Goal: Check status: Check status

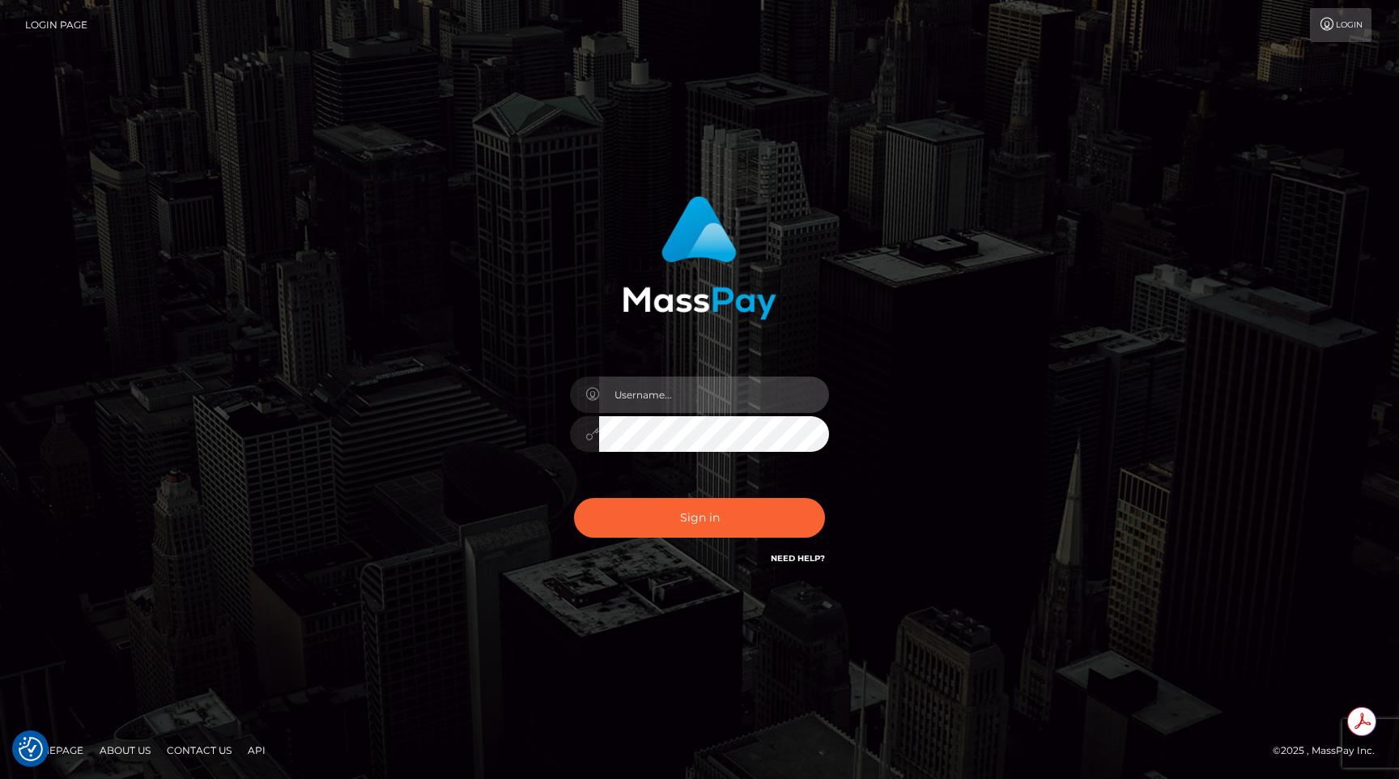
type input "egblue"
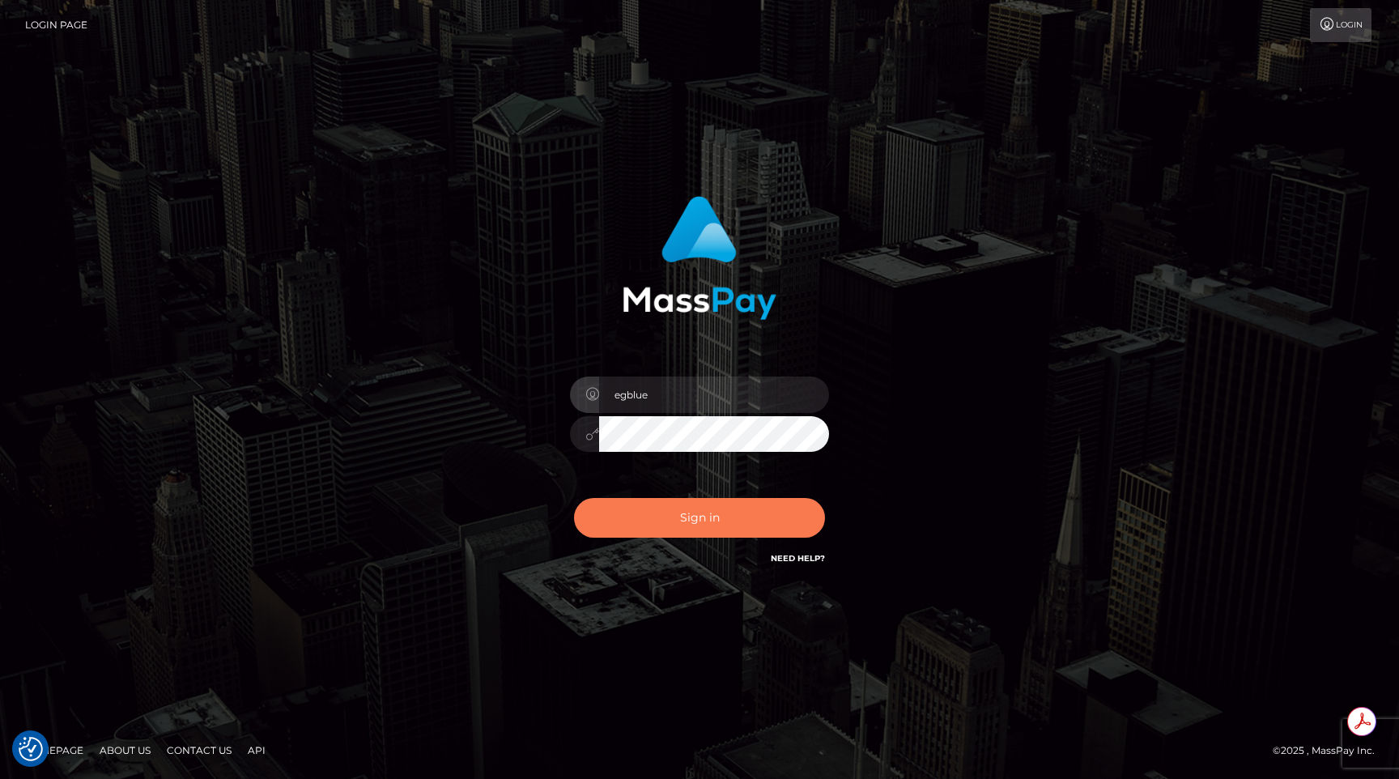
click at [661, 510] on button "Sign in" at bounding box center [699, 518] width 251 height 40
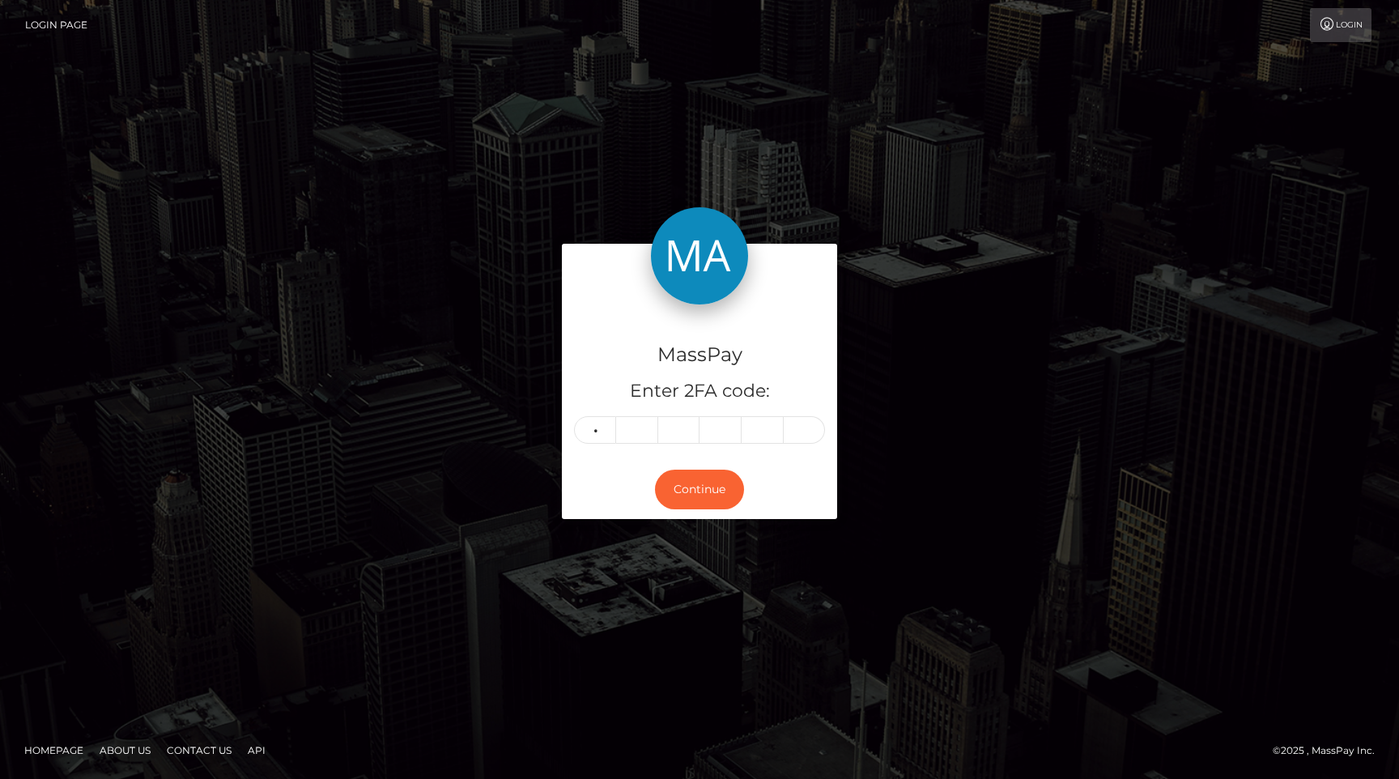
type input "8"
type input "7"
type input "6"
type input "7"
type input "1"
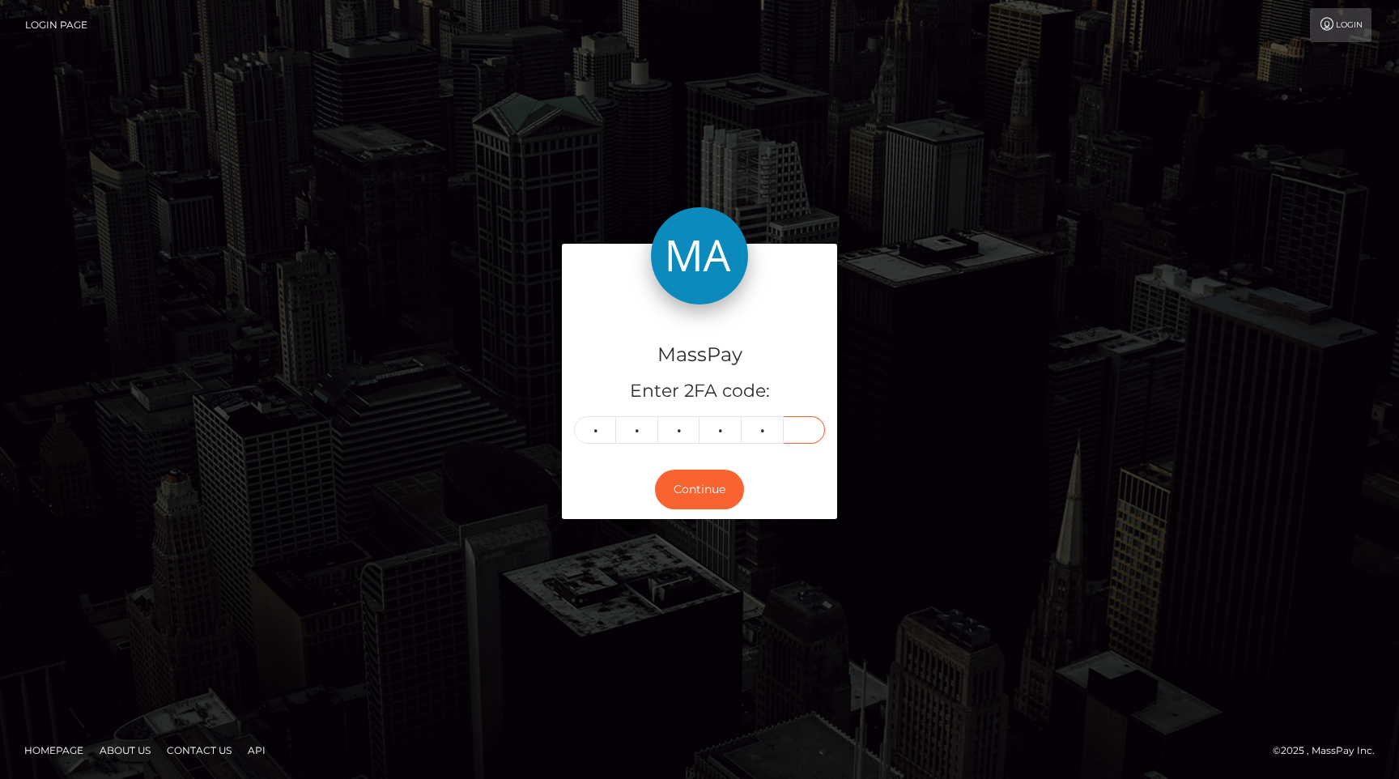
type input "9"
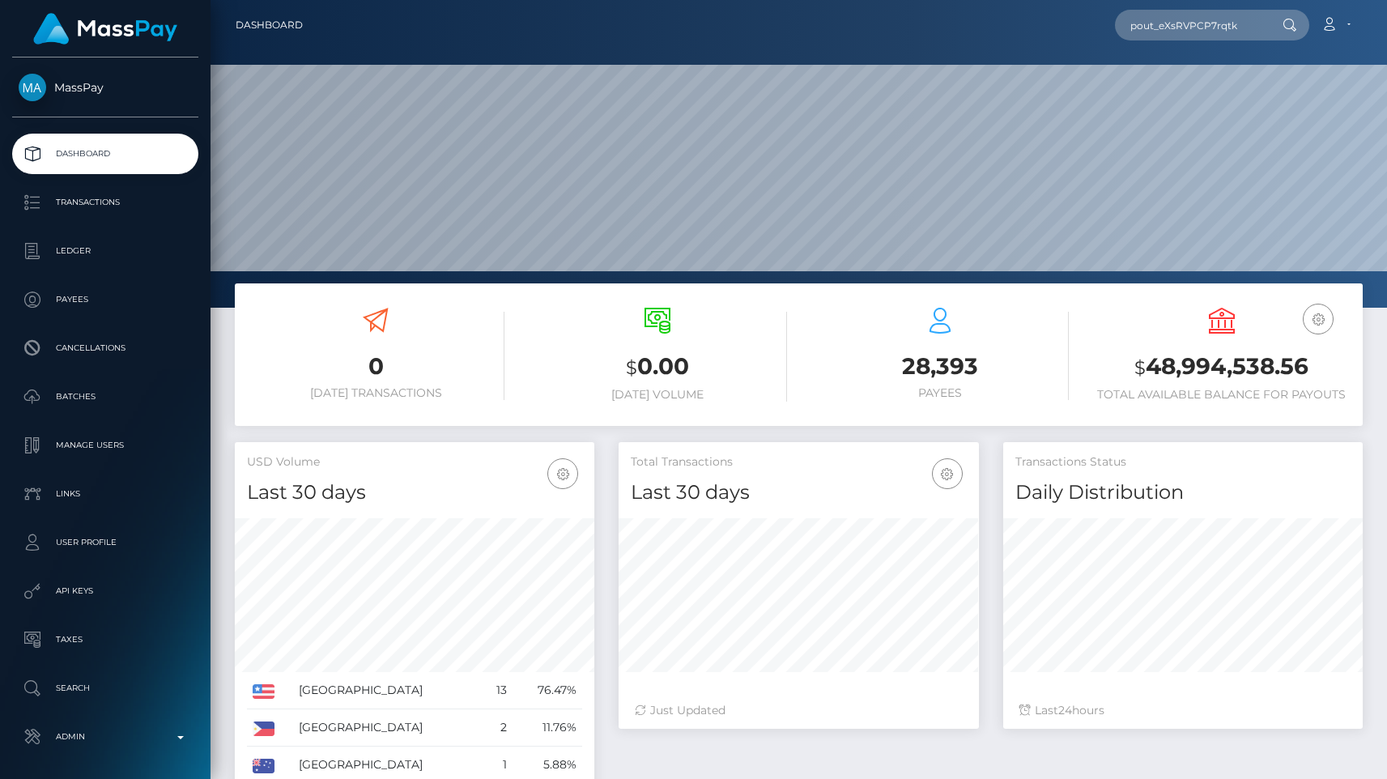
scroll to position [287, 359]
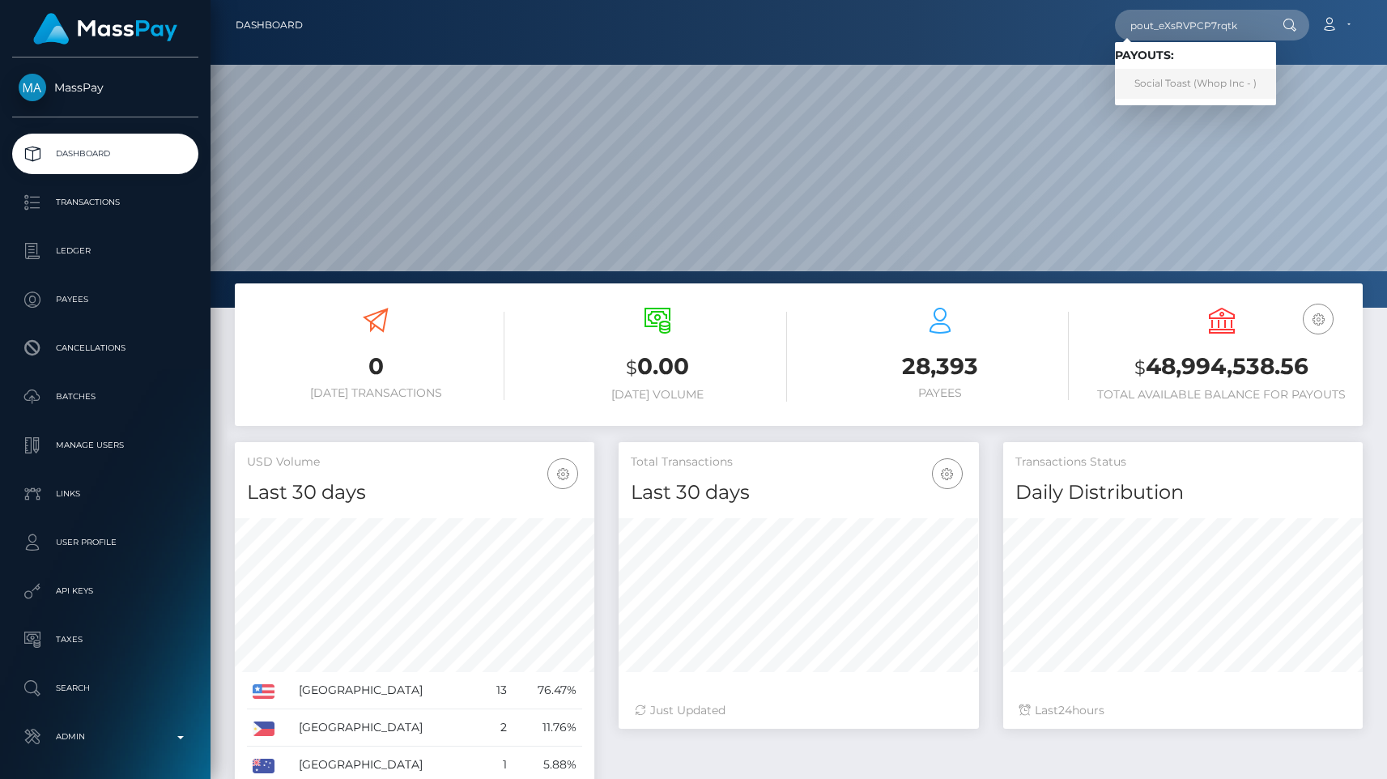
type input "pout_eXsRVPCP7rqtk"
click at [1212, 75] on link "Social Toast (Whop Inc - )" at bounding box center [1195, 84] width 161 height 30
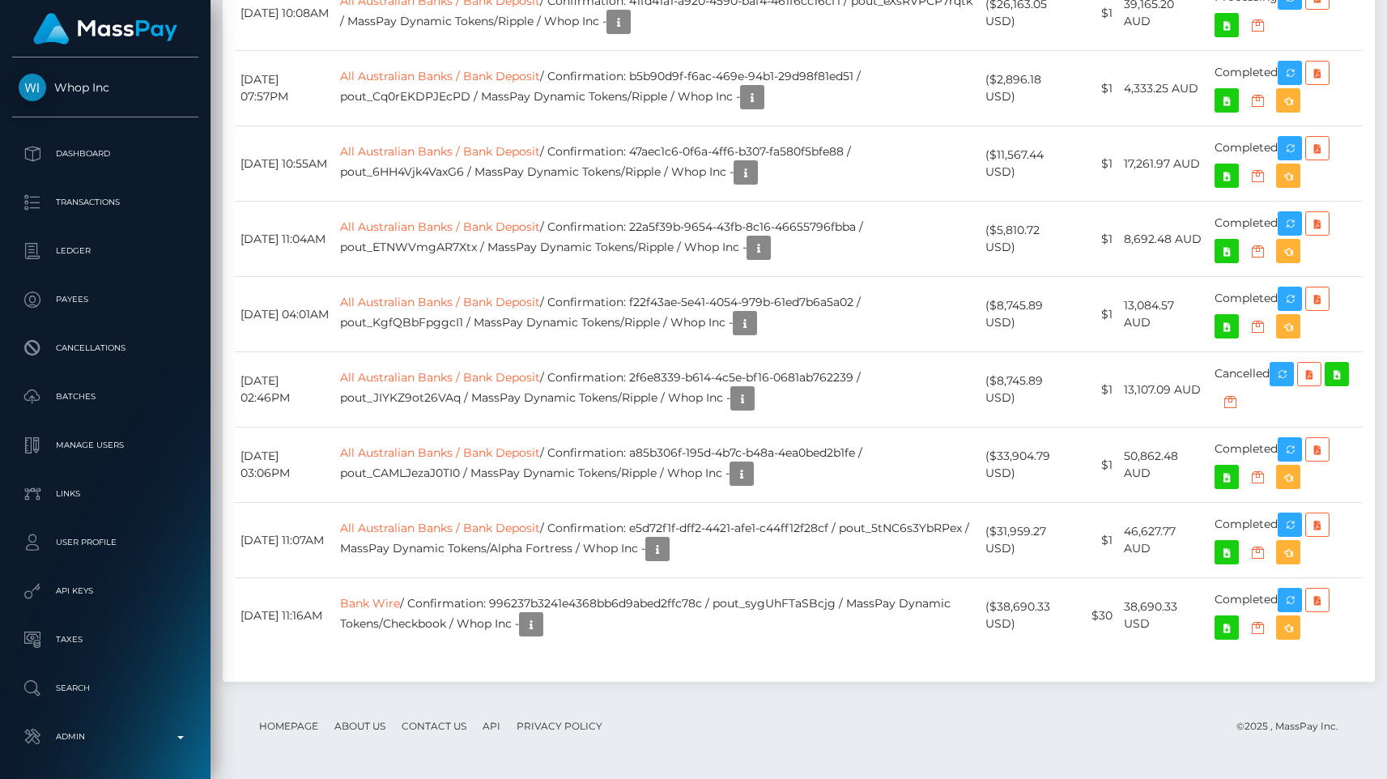
scroll to position [2808, 0]
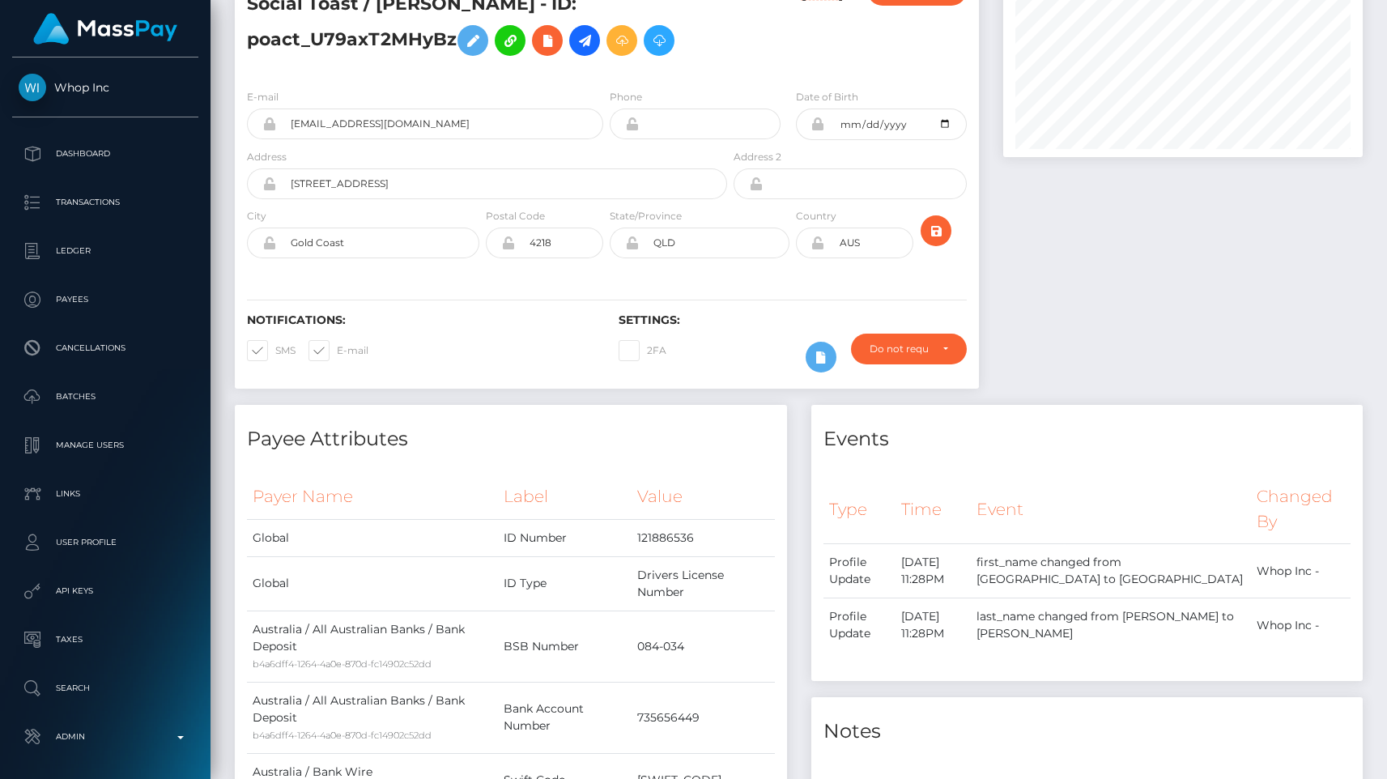
scroll to position [0, 0]
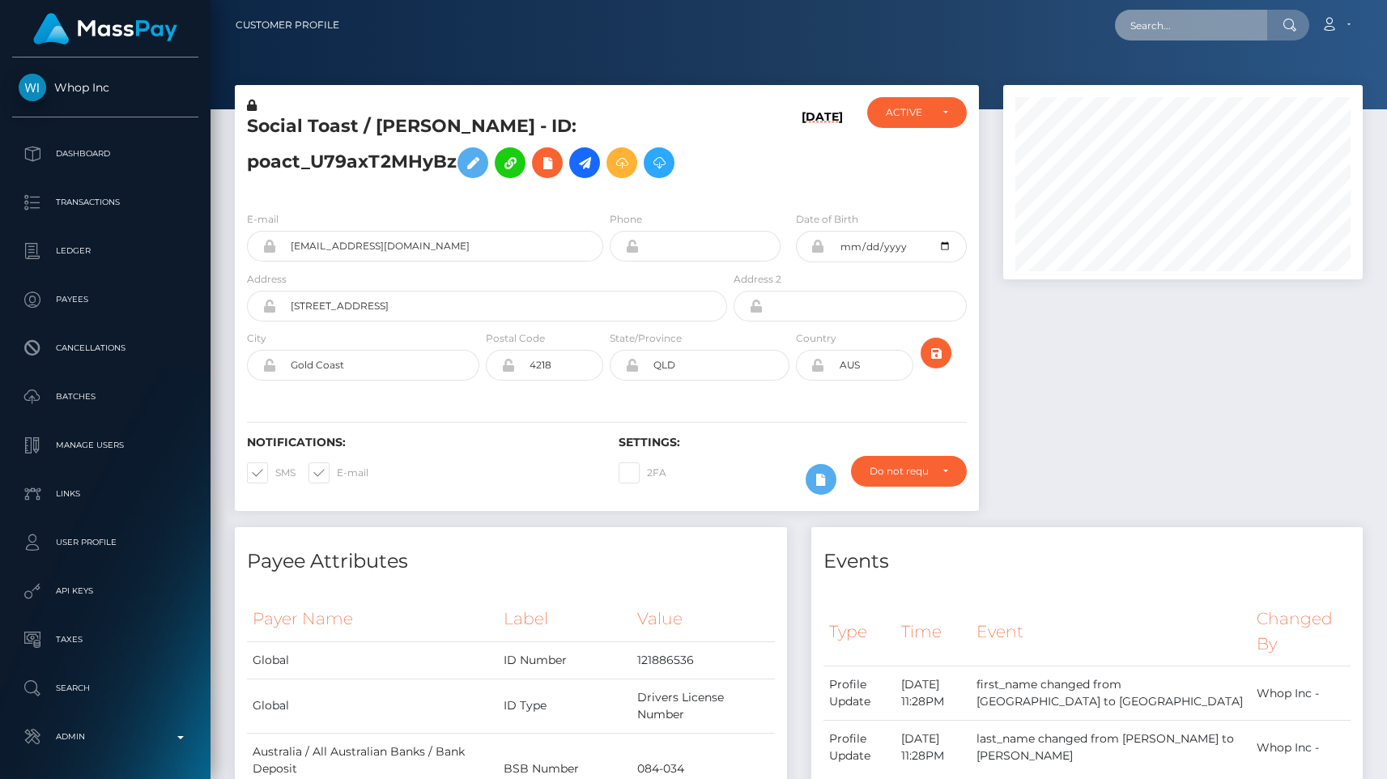
click at [1168, 16] on input "text" at bounding box center [1191, 25] width 152 height 31
paste input "[PERSON_NAME]"
paste input "pout_7ZnWrTv1LO7RG"
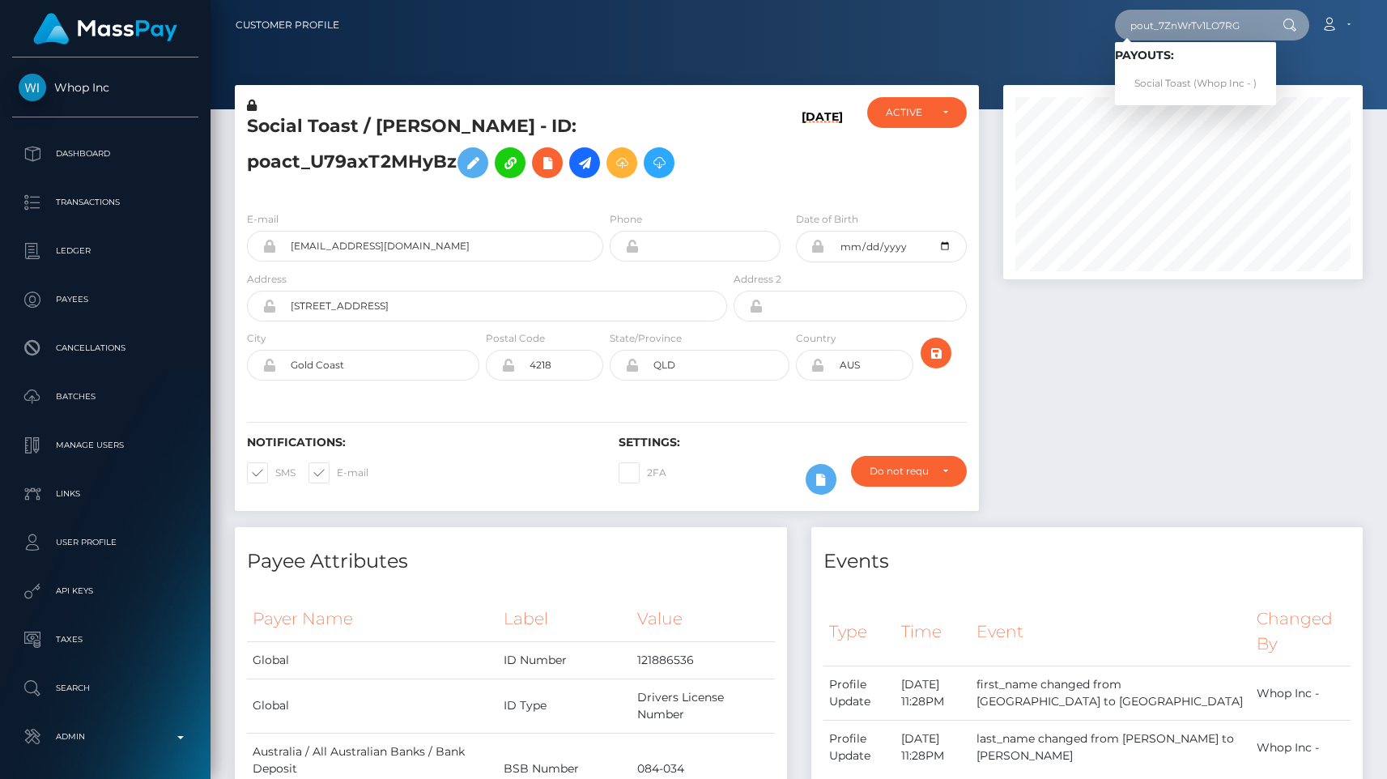
paste input "Dwk6SozPt4YwS"
paste input "eXsRVPCP7rqtk"
paste input "7ZnWrTv1LO7RG"
paste input "Dwk6SozPt4YwS"
type input "pout_Dwk6SozPt4YwS"
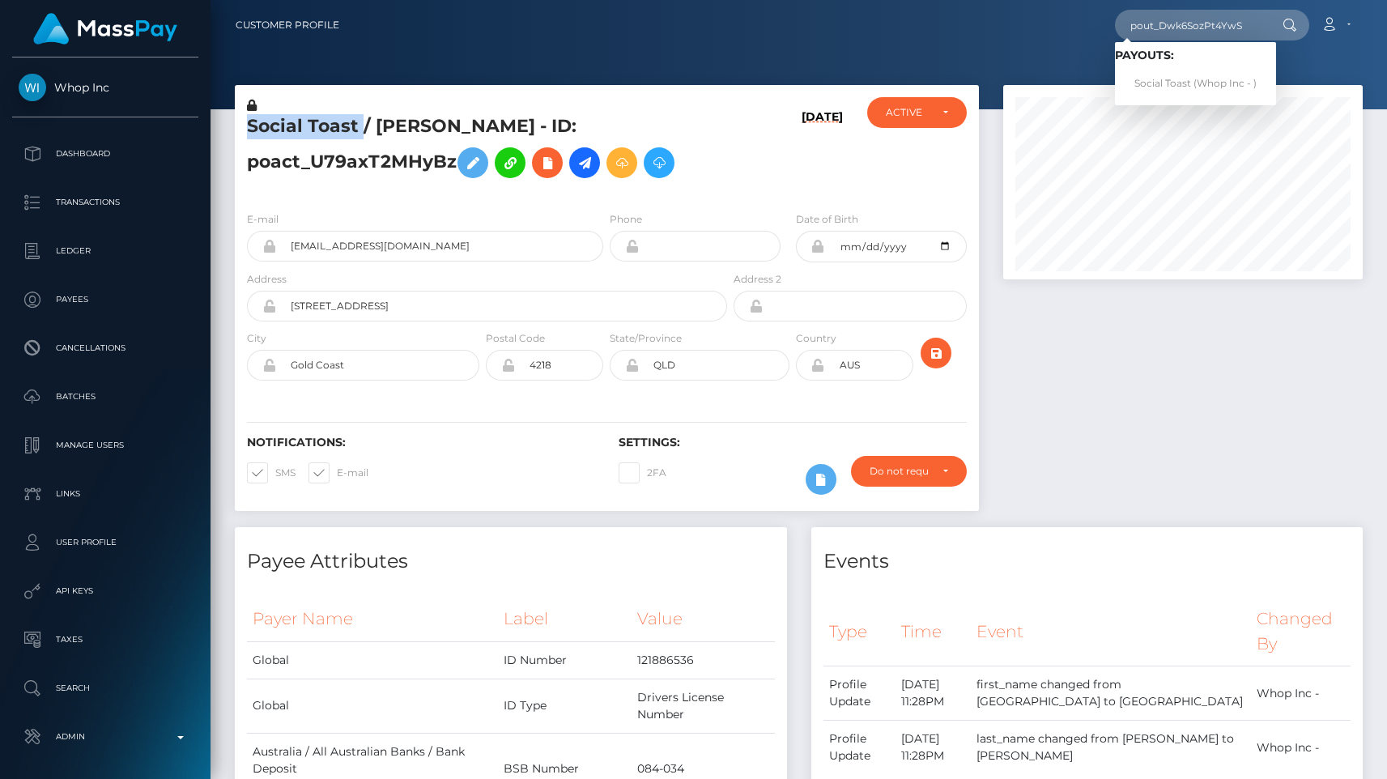
drag, startPoint x: 361, startPoint y: 134, endPoint x: 239, endPoint y: 125, distance: 122.5
click at [239, 125] on div "Social Toast / [PERSON_NAME] - ID: poact_U79axT2MHyBz" at bounding box center [482, 147] width 495 height 101
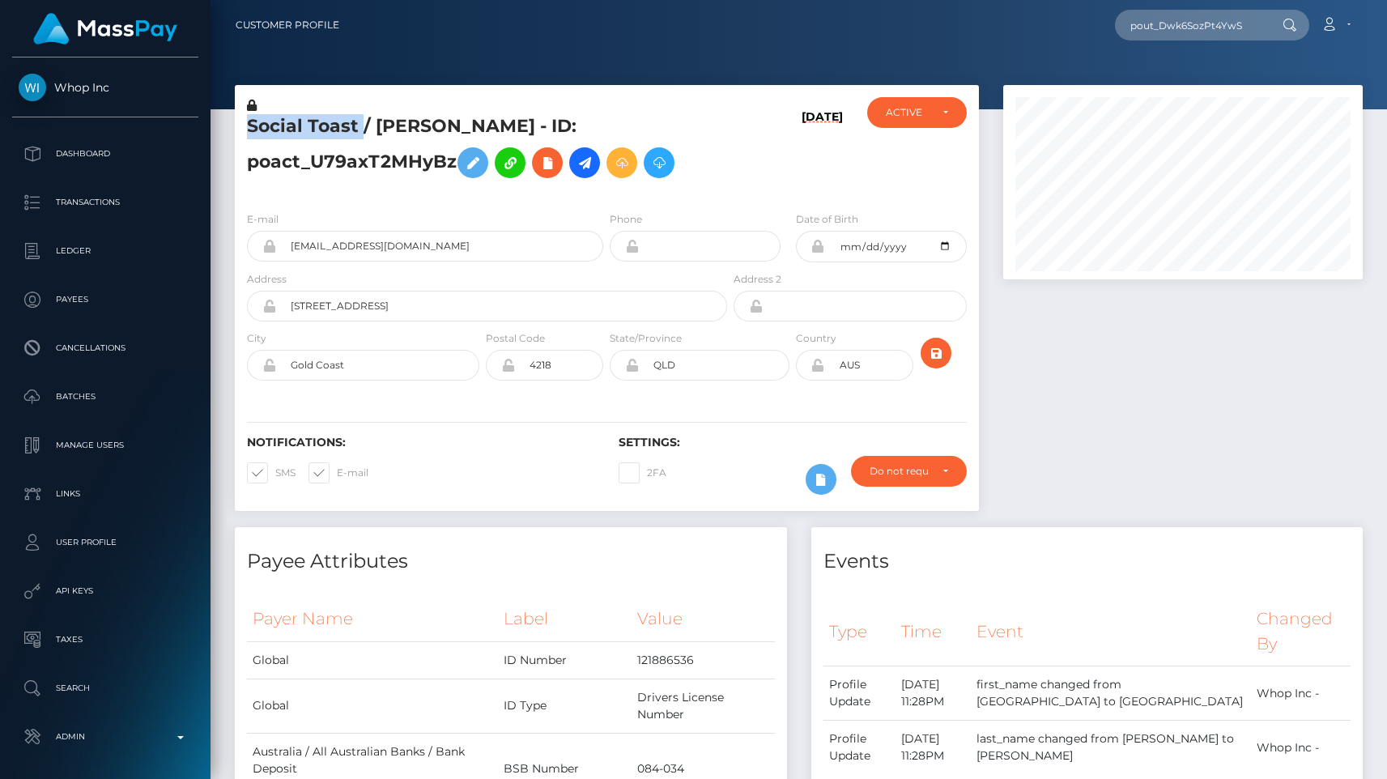
copy h5 "Social Toast"
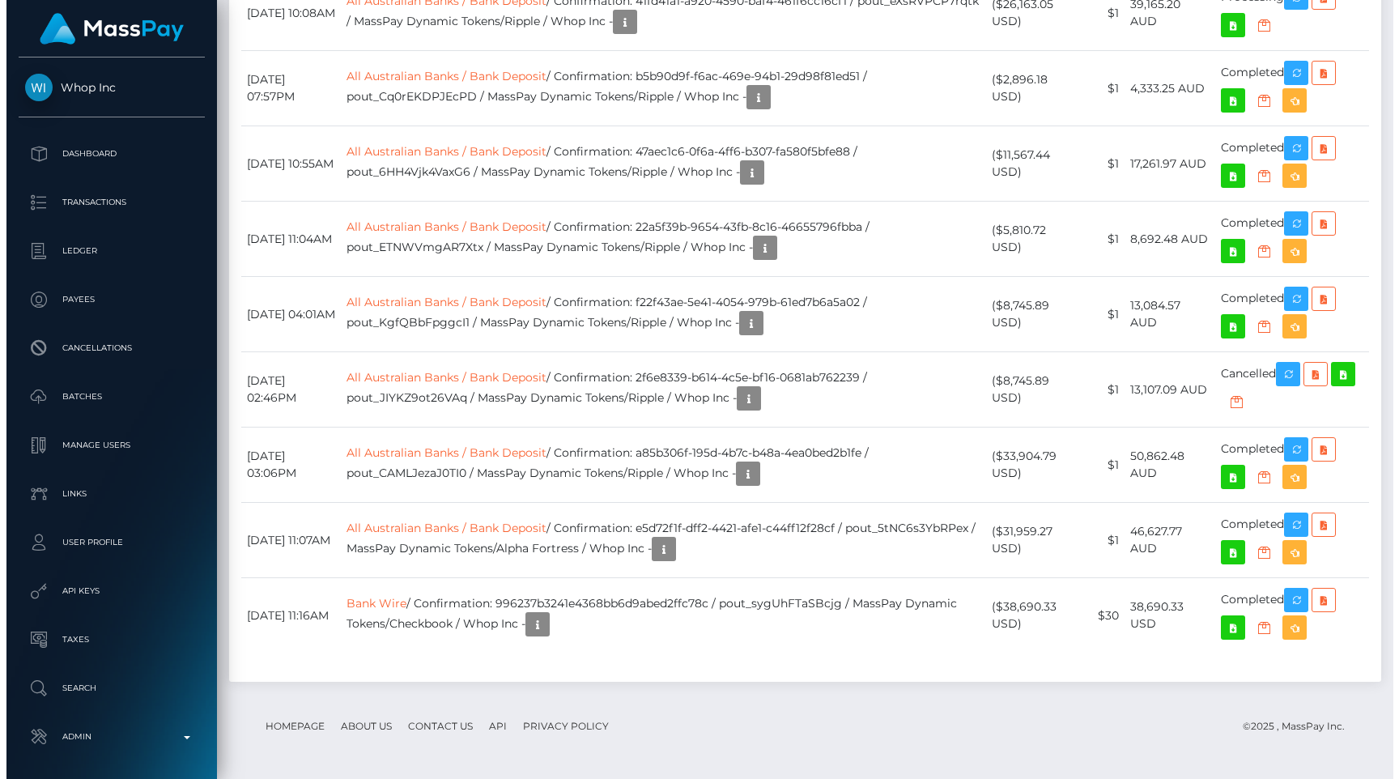
scroll to position [2700, 0]
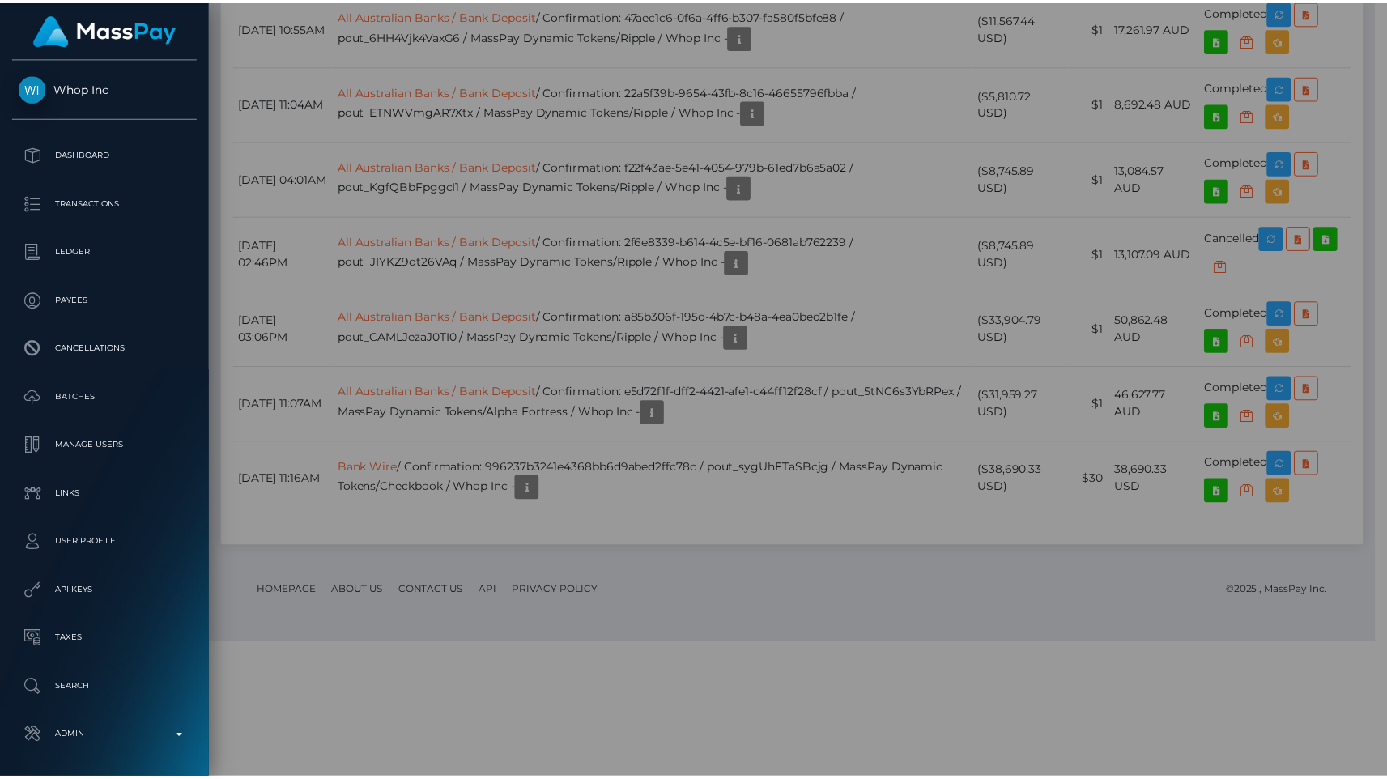
scroll to position [809424, 809258]
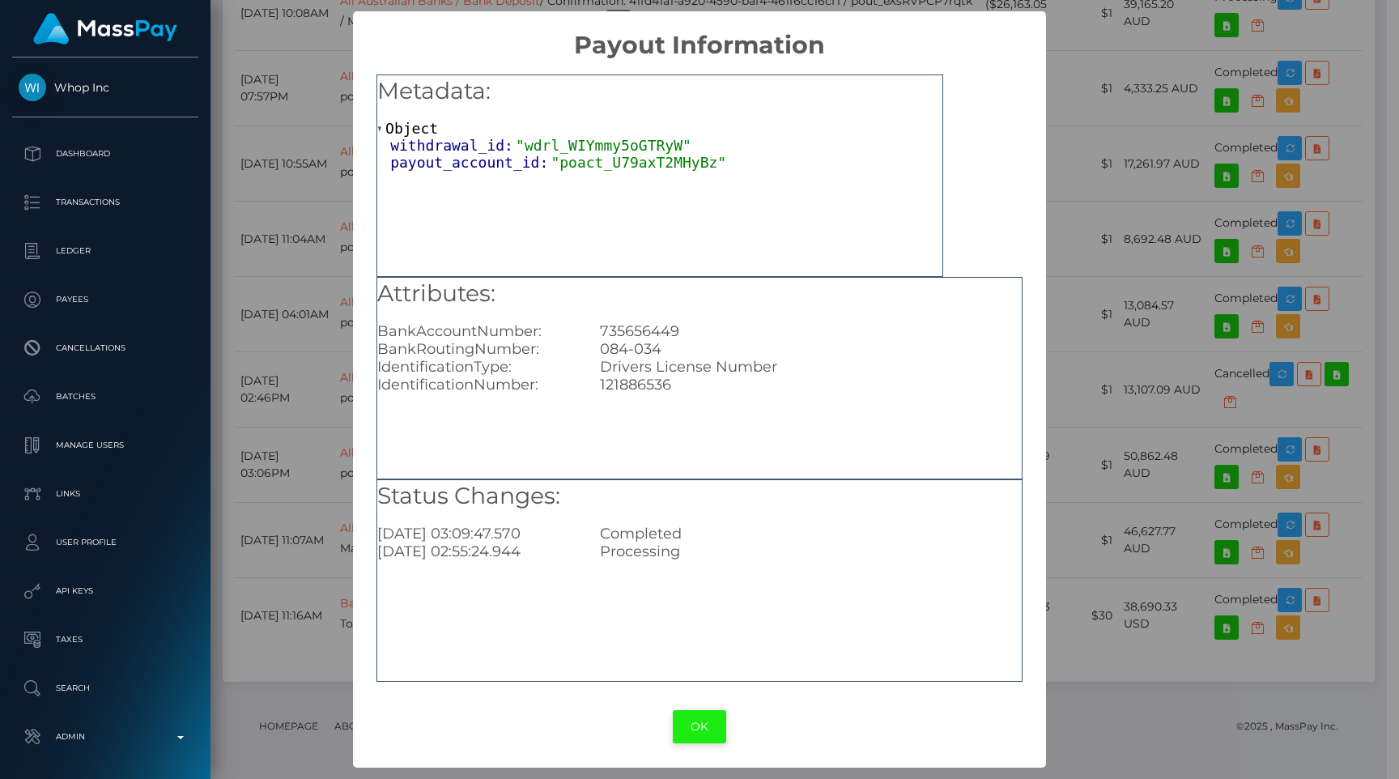
click at [704, 729] on button "OK" at bounding box center [699, 726] width 53 height 33
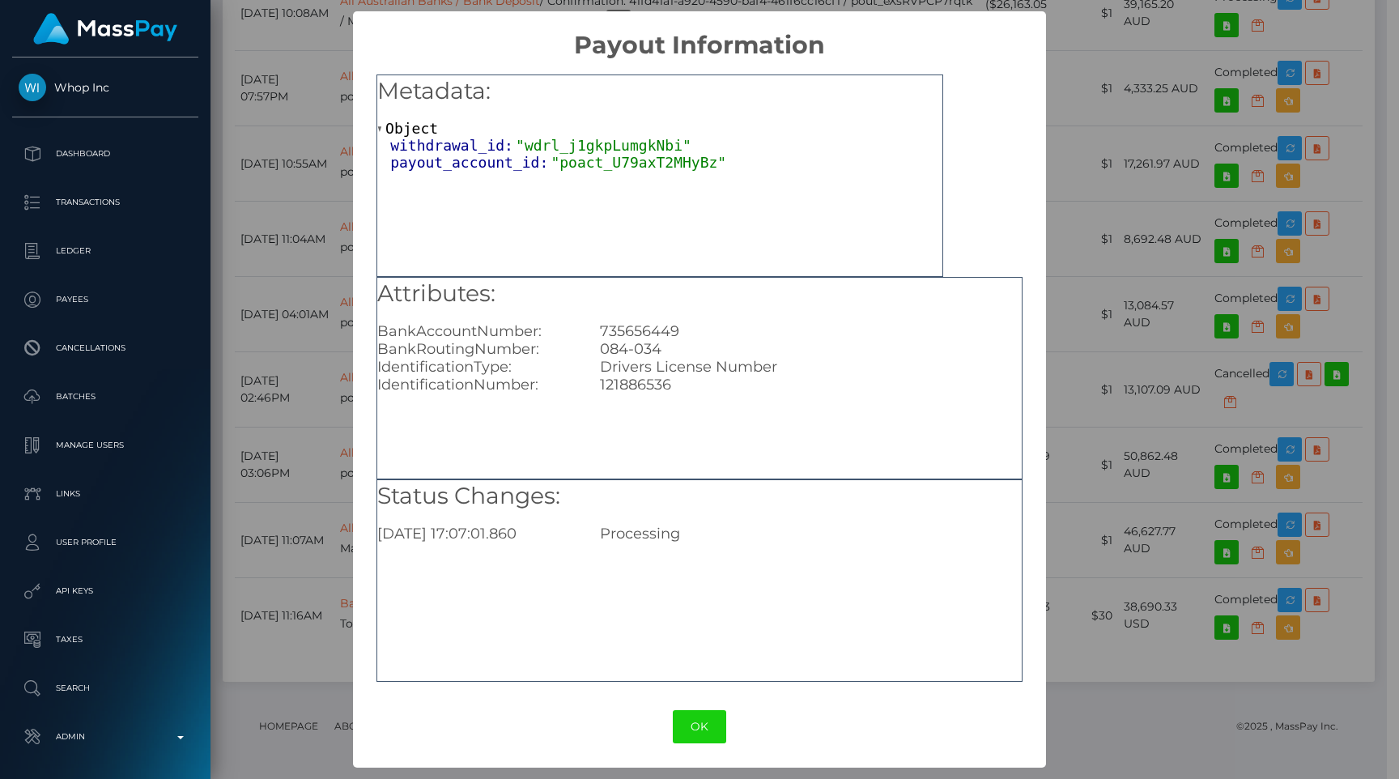
click at [700, 743] on div "OK No Cancel" at bounding box center [699, 726] width 692 height 49
click at [698, 730] on button "OK" at bounding box center [699, 726] width 53 height 33
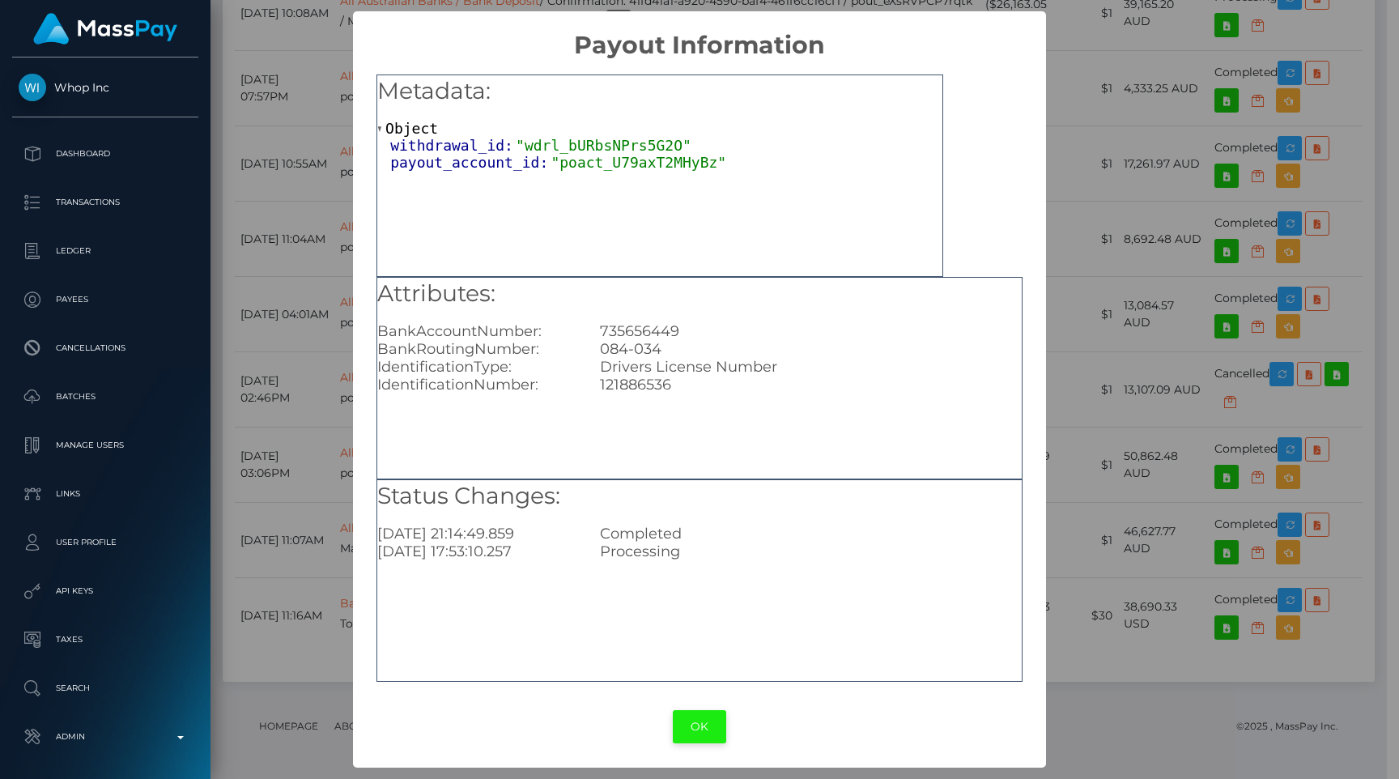
click at [717, 719] on button "OK" at bounding box center [699, 726] width 53 height 33
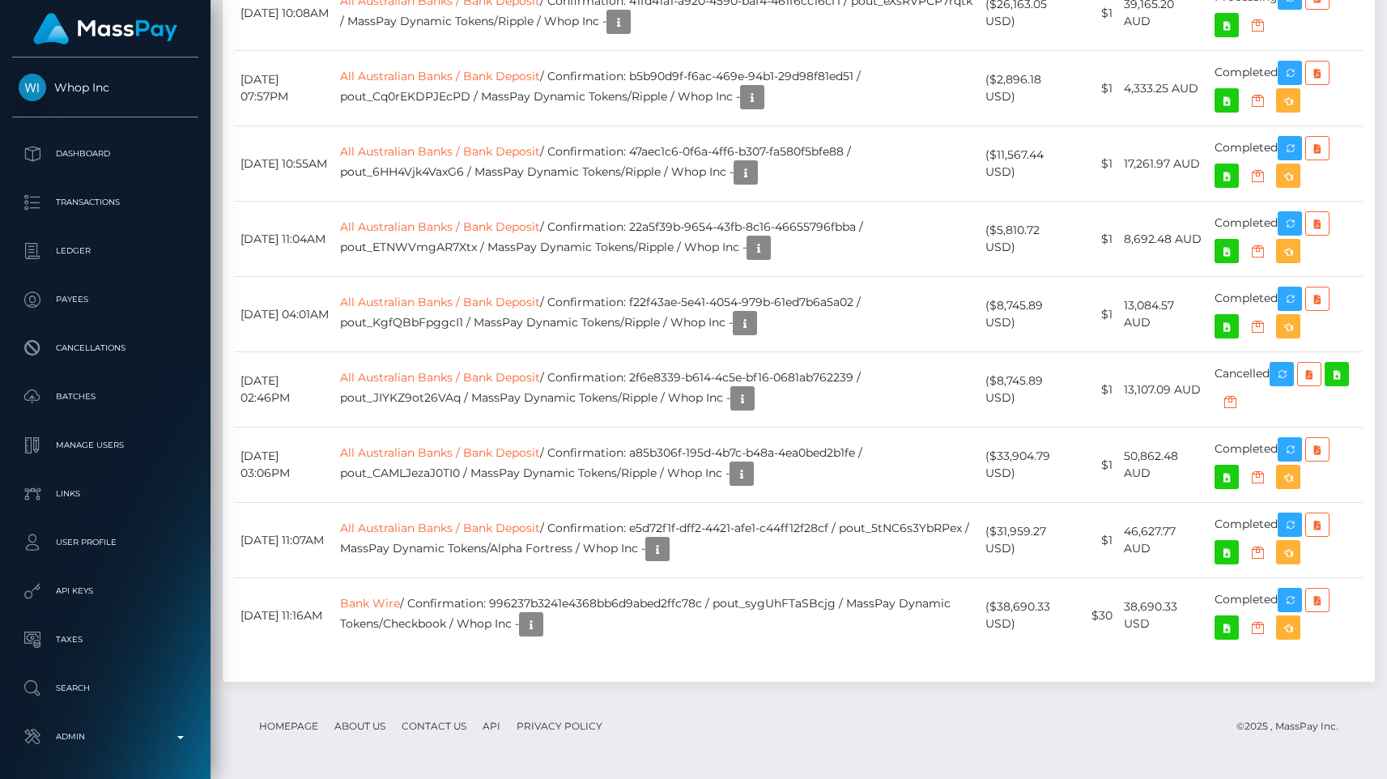
drag, startPoint x: 666, startPoint y: 328, endPoint x: 878, endPoint y: 326, distance: 211.3
